Goal: Transaction & Acquisition: Subscribe to service/newsletter

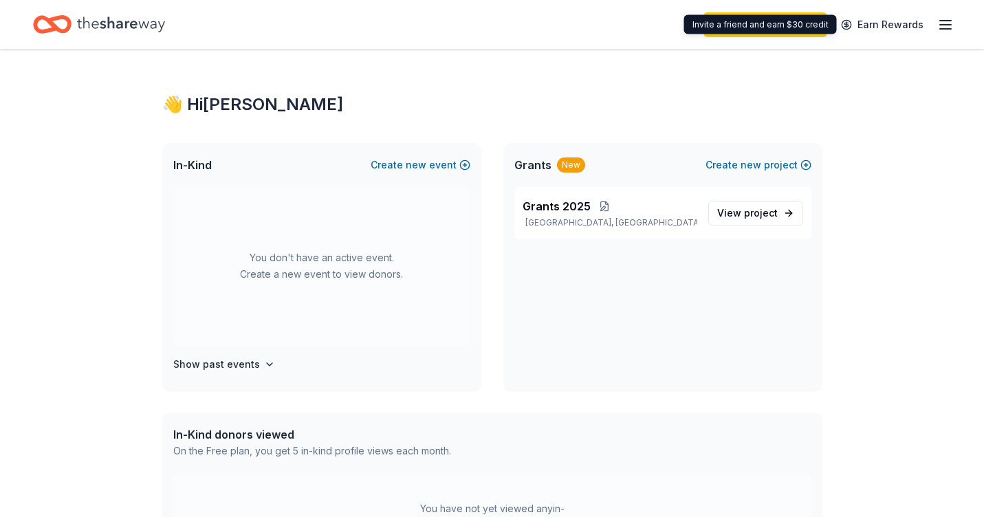
click at [944, 25] on line "button" at bounding box center [945, 25] width 11 height 0
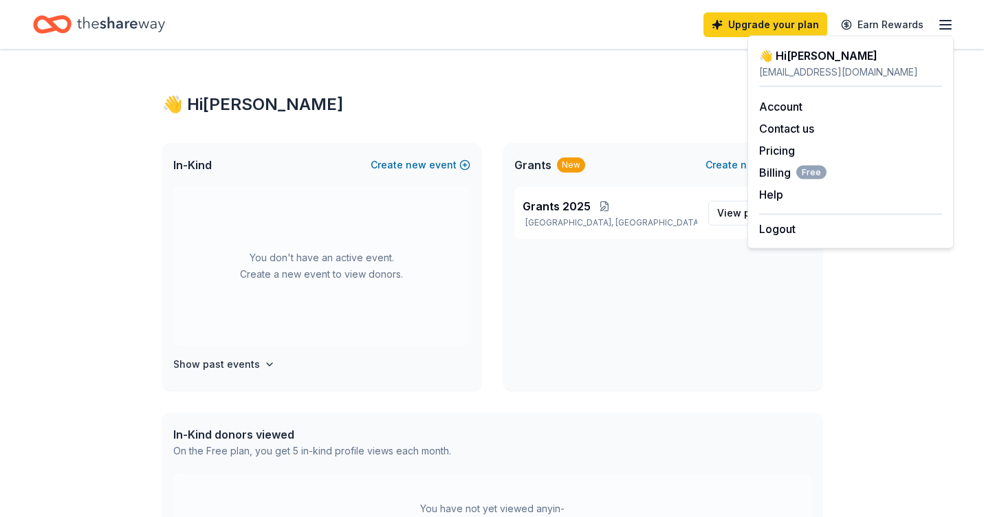
click at [670, 91] on div "👋 Hi [PERSON_NAME] In-Kind Create new event You don't have an active event. Cre…" at bounding box center [492, 438] width 704 height 776
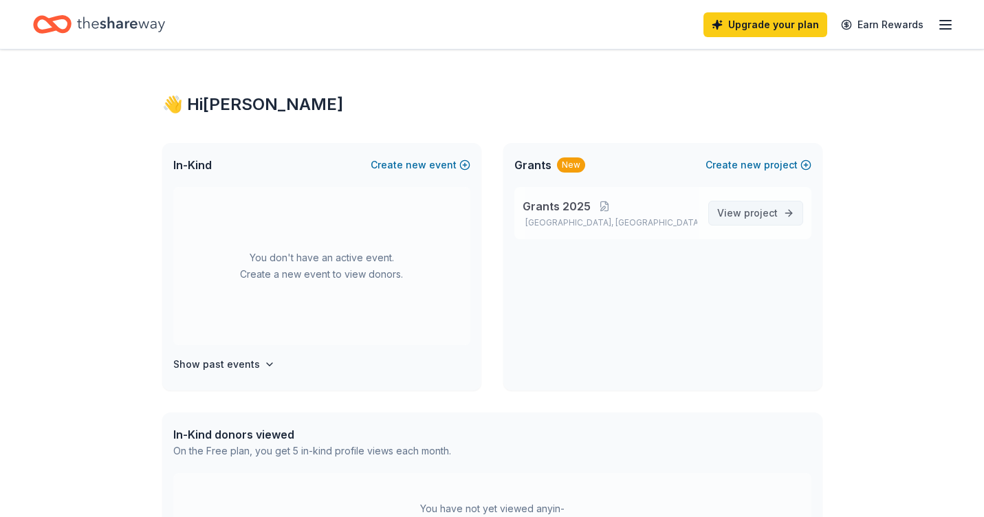
click at [721, 216] on span "View project" at bounding box center [747, 213] width 61 height 17
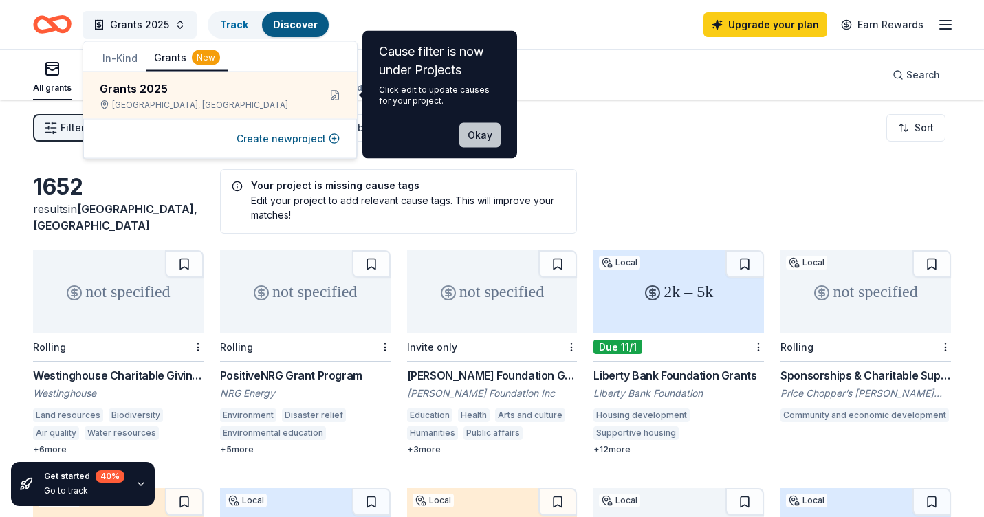
click at [470, 141] on button "Okay" at bounding box center [479, 135] width 41 height 25
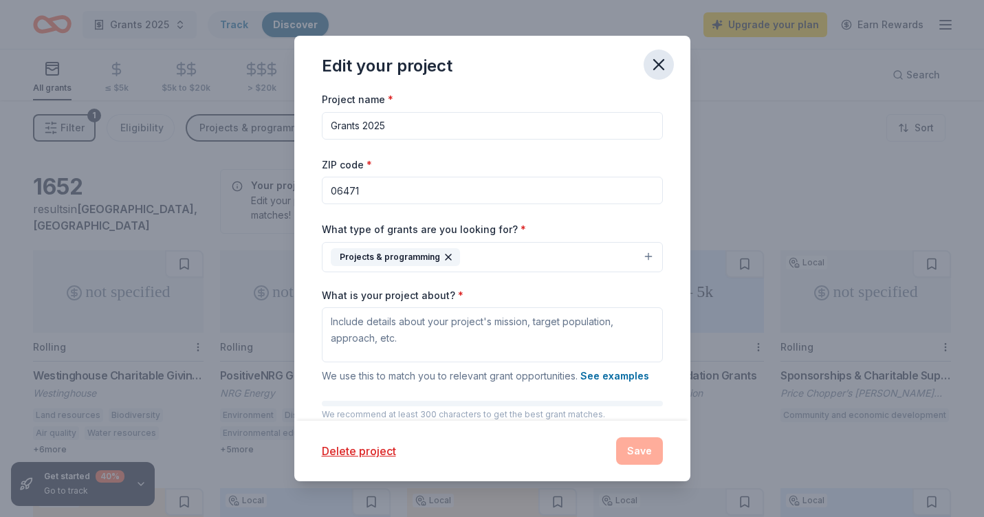
click at [655, 63] on icon "button" at bounding box center [658, 64] width 19 height 19
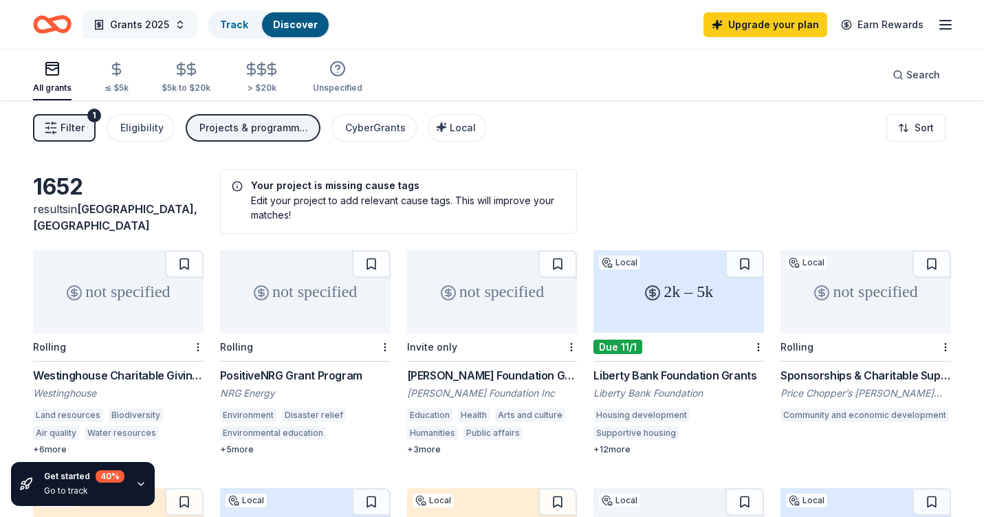
click at [159, 25] on span "Grants 2025" at bounding box center [139, 25] width 59 height 17
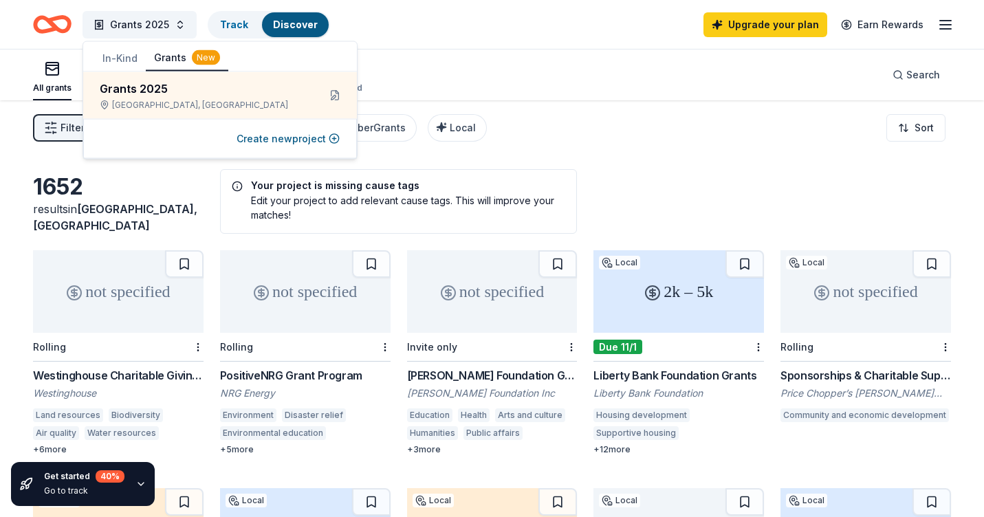
click at [50, 10] on icon "Home" at bounding box center [52, 24] width 39 height 32
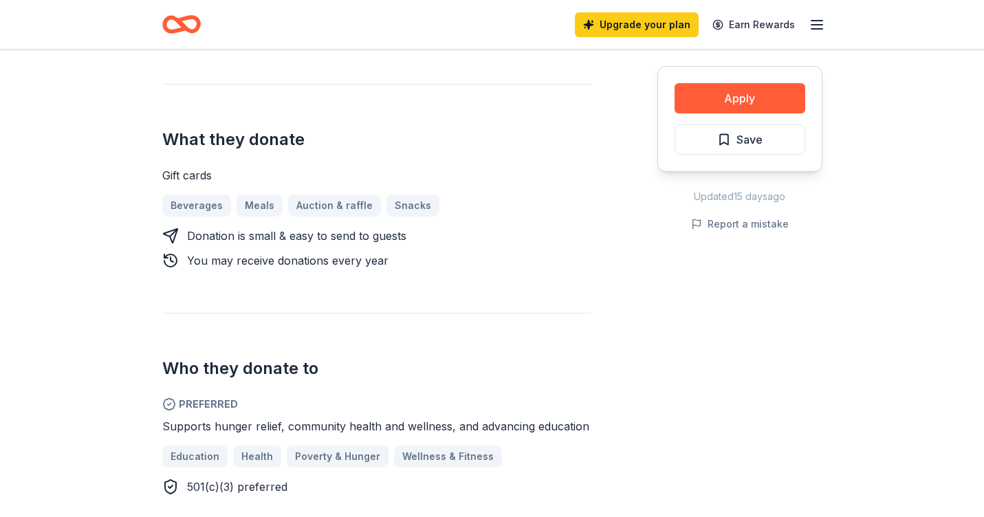
scroll to position [489, 0]
click at [342, 204] on div "Beverages Meals Auction & raffle Snacks" at bounding box center [376, 205] width 429 height 22
click at [320, 214] on div "Beverages Meals Auction & raffle Snacks" at bounding box center [376, 205] width 429 height 22
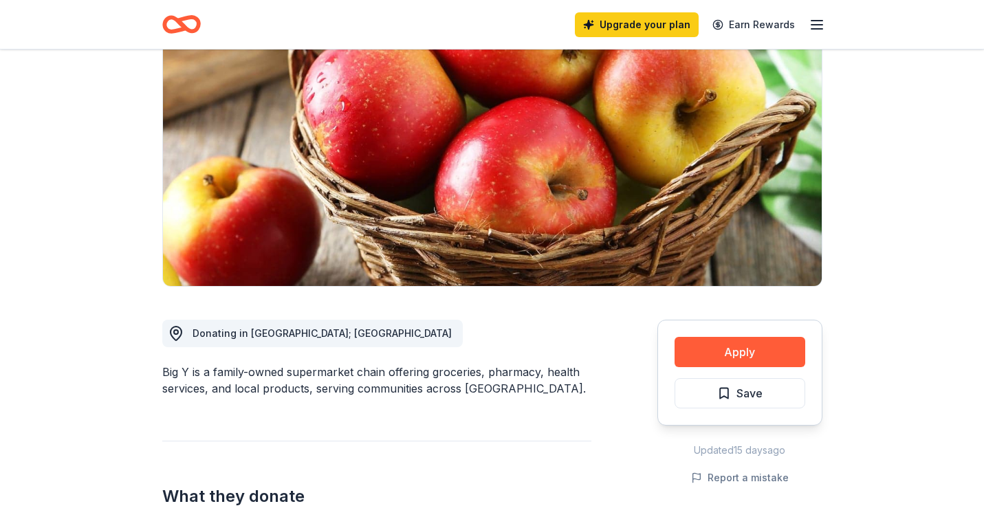
scroll to position [0, 0]
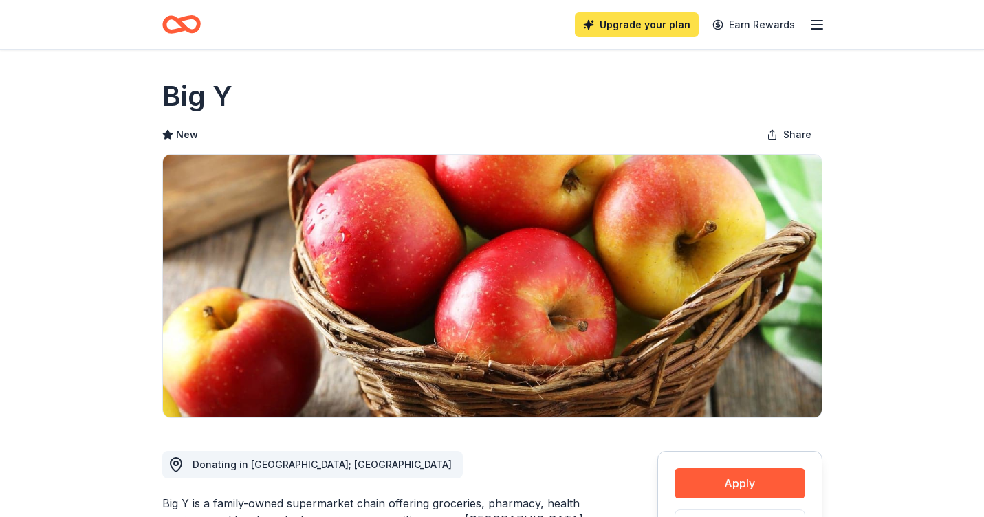
click at [663, 34] on link "Upgrade your plan" at bounding box center [637, 24] width 124 height 25
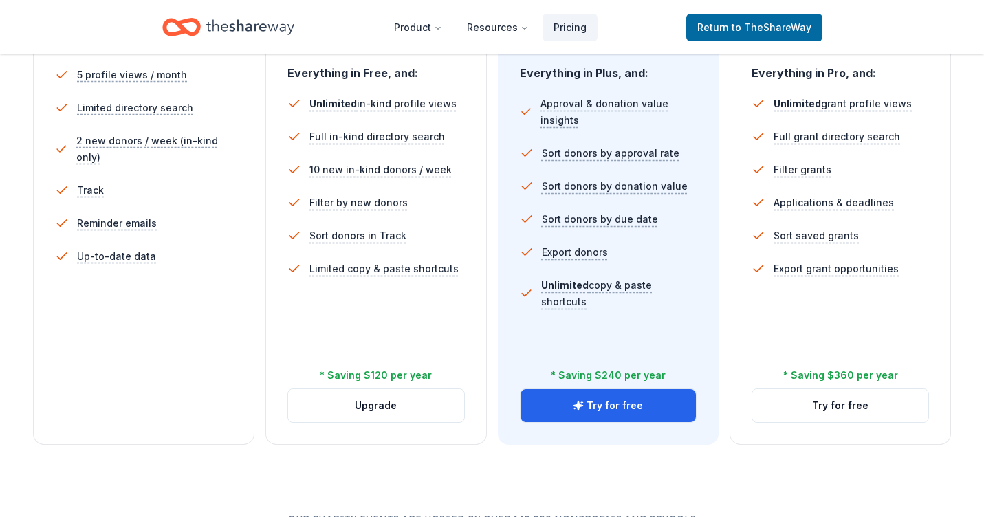
scroll to position [432, 0]
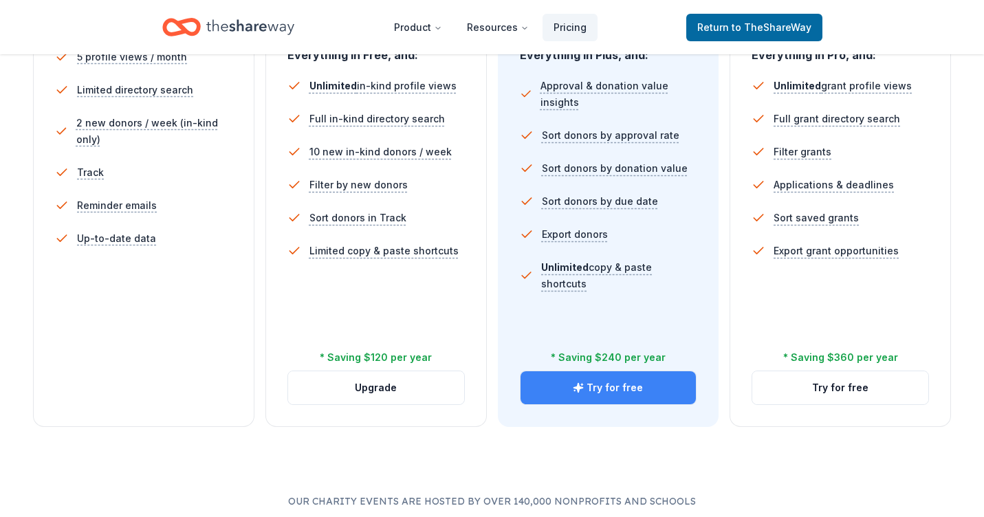
click at [608, 393] on button "Try for free" at bounding box center [608, 387] width 176 height 33
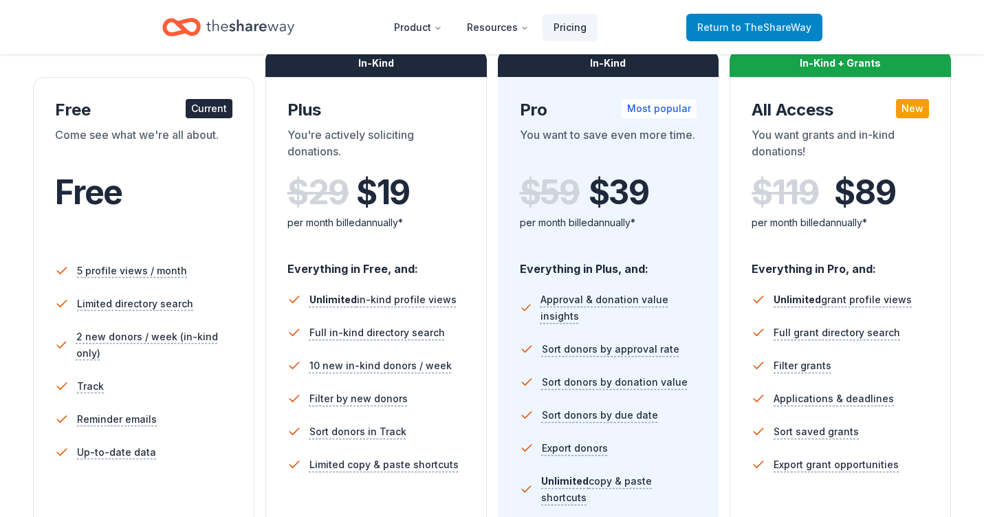
scroll to position [26, 0]
